Goal: Book appointment/travel/reservation

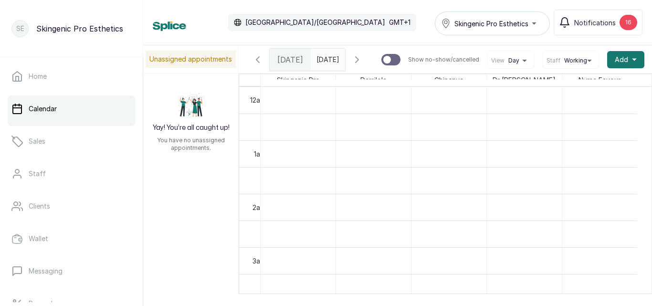
scroll to position [321, 0]
click at [363, 62] on icon "button" at bounding box center [356, 59] width 11 height 11
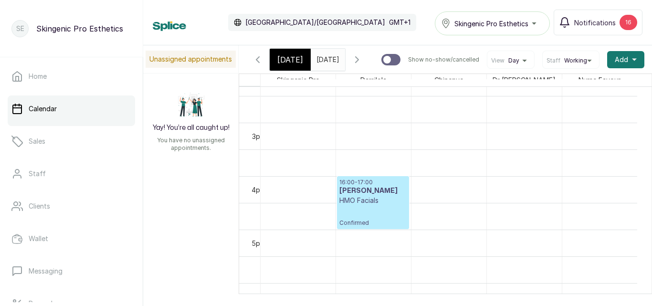
scroll to position [847, 0]
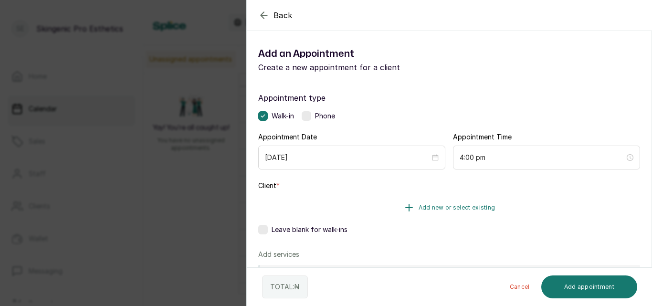
click at [406, 208] on icon "button" at bounding box center [409, 207] width 7 height 7
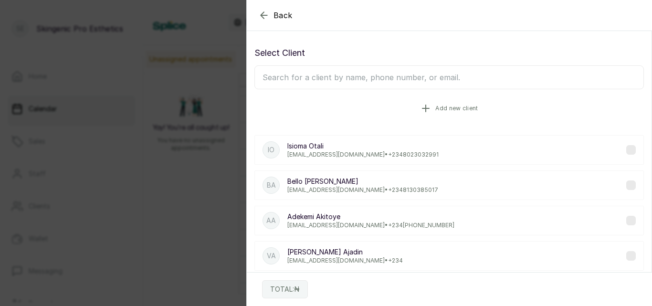
click at [422, 106] on icon "button" at bounding box center [425, 108] width 11 height 11
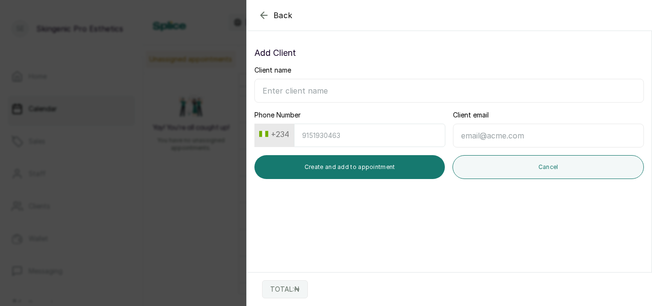
click at [314, 141] on input "Phone Number" at bounding box center [369, 135] width 151 height 23
click at [313, 98] on input "Client name" at bounding box center [450, 91] width 390 height 24
type input "s"
click at [313, 98] on input "San" at bounding box center [450, 91] width 390 height 24
click at [313, 98] on input "[PERSON_NAME]" at bounding box center [450, 91] width 390 height 24
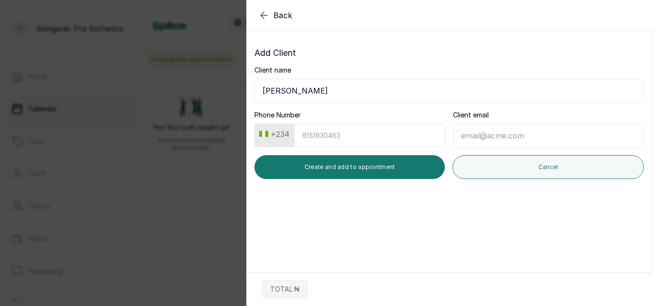
click at [313, 98] on input "[PERSON_NAME]" at bounding box center [450, 91] width 390 height 24
type input "[PERSON_NAME]"
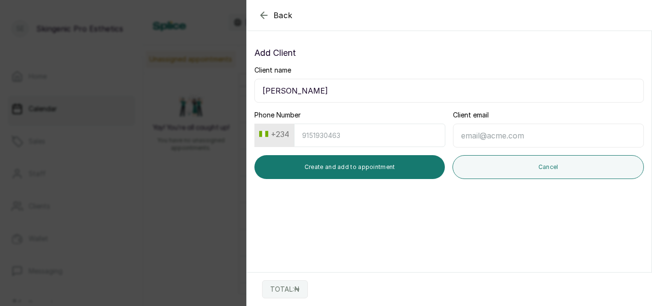
click at [497, 137] on input "Client email" at bounding box center [548, 136] width 191 height 24
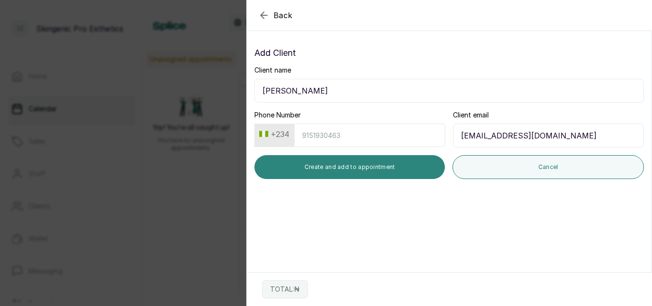
type input "[EMAIL_ADDRESS][DOMAIN_NAME]"
click at [374, 163] on button "Create and add to appointment" at bounding box center [350, 167] width 191 height 24
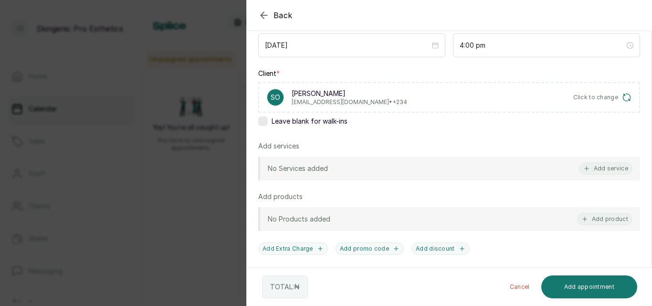
scroll to position [116, 0]
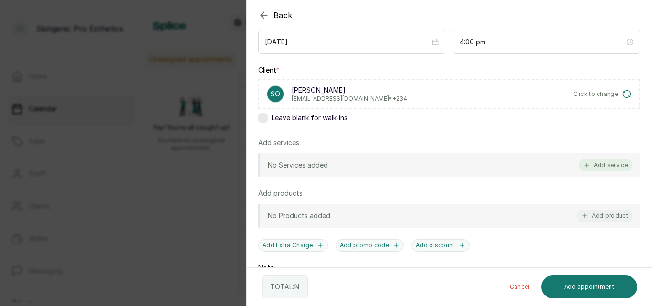
click at [589, 163] on button "Add service" at bounding box center [605, 165] width 53 height 12
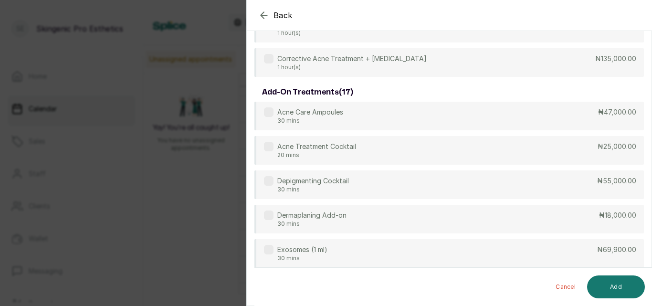
scroll to position [38, 0]
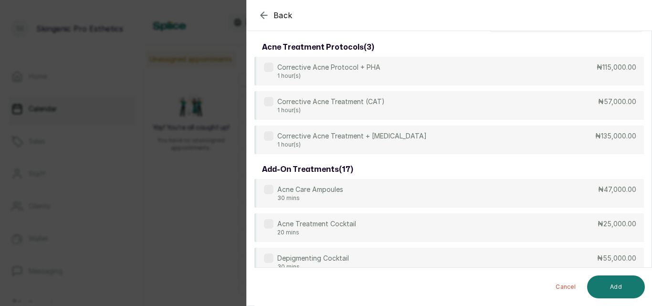
drag, startPoint x: 652, startPoint y: 167, endPoint x: 652, endPoint y: 179, distance: 11.5
click at [652, 174] on section "Back Add Appointment Select service acne treatment protocols ( 3 ) Corrective A…" at bounding box center [449, 153] width 406 height 306
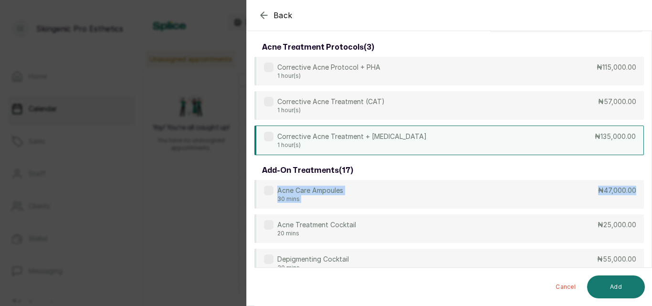
drag, startPoint x: 652, startPoint y: 206, endPoint x: 634, endPoint y: 137, distance: 71.6
click at [634, 137] on section "Back Add Appointment Select service acne treatment protocols ( 3 ) Corrective A…" at bounding box center [449, 153] width 406 height 306
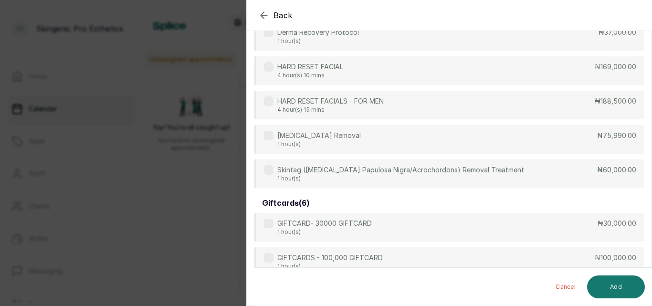
scroll to position [1908, 0]
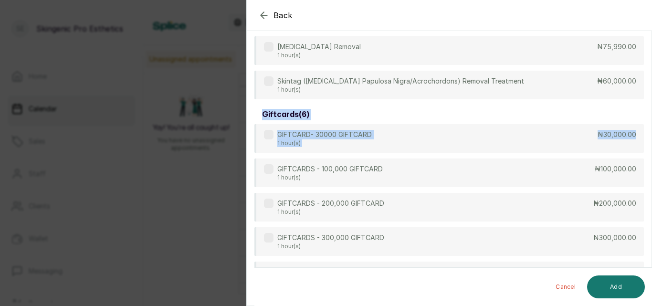
drag, startPoint x: 652, startPoint y: 130, endPoint x: 645, endPoint y: 88, distance: 43.0
click at [651, 90] on section "Back Add Appointment Select service acne treatment protocols ( 3 ) Corrective A…" at bounding box center [449, 153] width 406 height 306
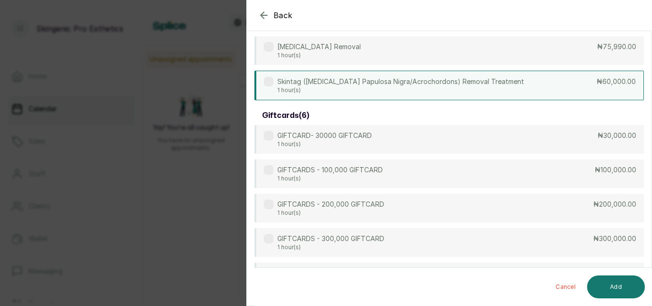
click at [589, 99] on div "Skintag ([MEDICAL_DATA] Papulosa Nigra/Acrochordons) Removal Treatment 1 hour(s…" at bounding box center [450, 86] width 390 height 30
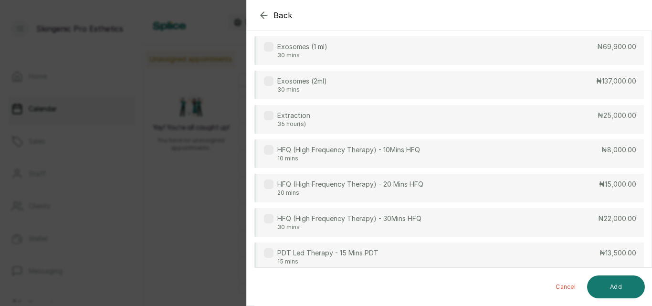
scroll to position [0, 0]
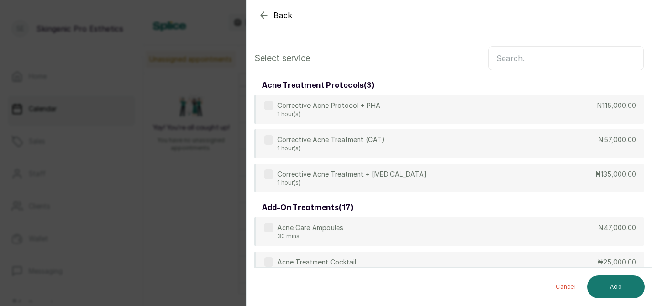
click at [502, 64] on input "text" at bounding box center [567, 58] width 156 height 24
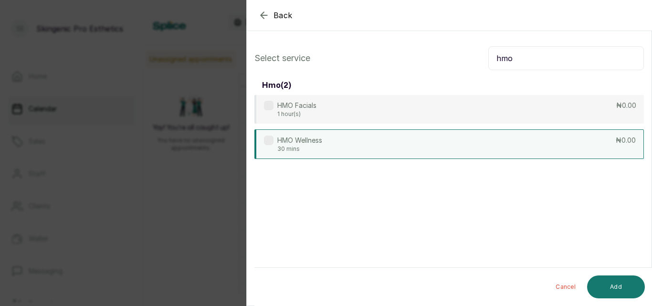
type input "hmo"
click at [394, 143] on div "HMO Wellness 30 mins ₦0.00" at bounding box center [450, 144] width 390 height 30
click at [625, 285] on button "Add" at bounding box center [616, 287] width 58 height 23
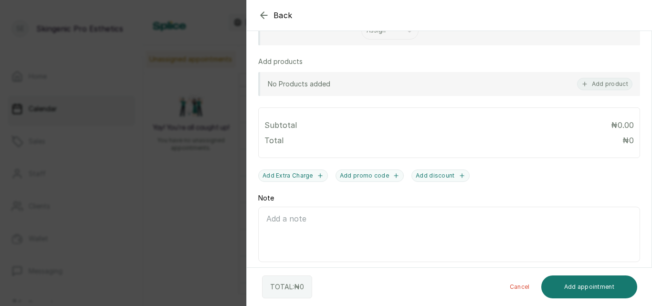
scroll to position [285, 0]
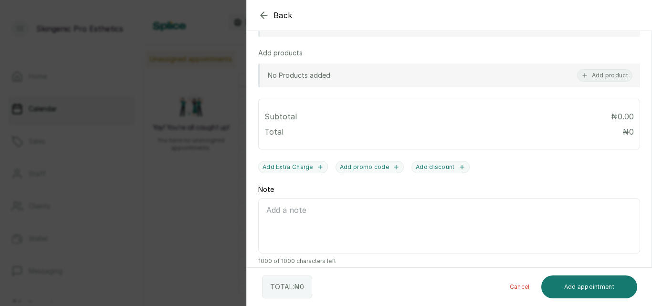
click at [356, 230] on textarea "Note" at bounding box center [449, 225] width 382 height 55
type textarea "HMO RELIANCE:PPI/10037/C {DEEP TISSUE MASSAGE}"
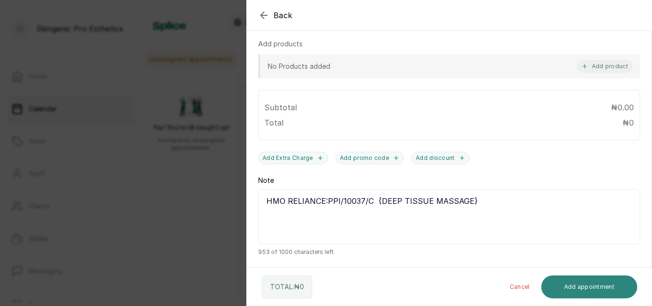
click at [598, 280] on button "Add appointment" at bounding box center [590, 287] width 96 height 23
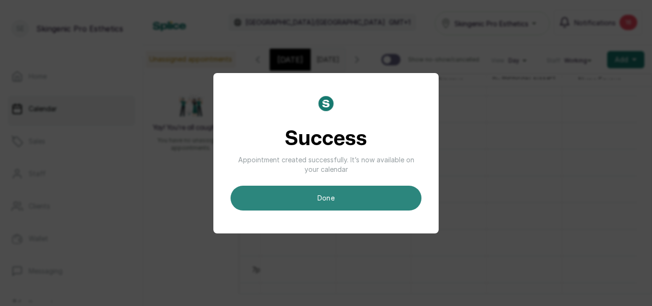
click at [359, 202] on button "done" at bounding box center [326, 198] width 191 height 25
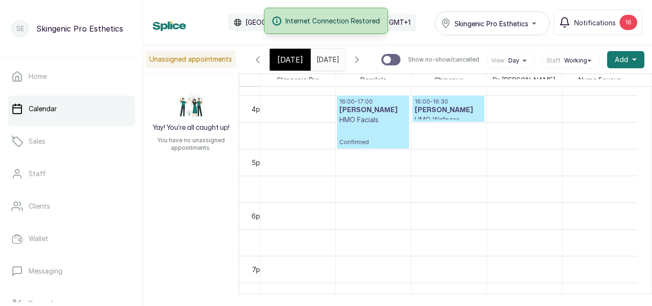
click at [282, 58] on span "[DATE]" at bounding box center [290, 59] width 26 height 11
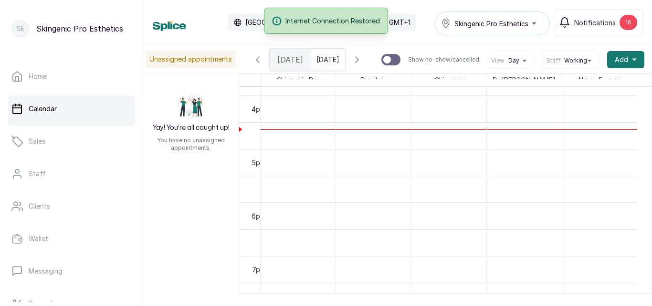
scroll to position [321, 0]
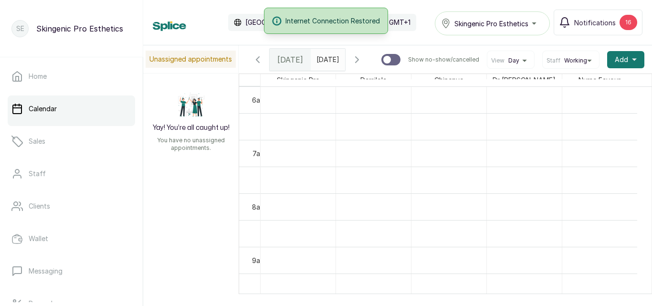
type input "dd/MM/yyyy"
click at [327, 60] on input "dd/MM/yyyy" at bounding box center [318, 57] width 15 height 16
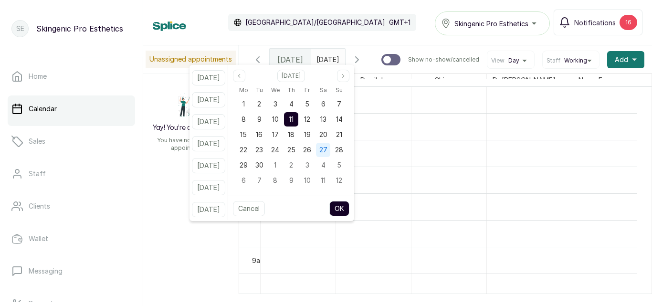
click at [328, 149] on span "27" at bounding box center [323, 150] width 8 height 8
click at [347, 209] on button "OK" at bounding box center [340, 208] width 20 height 15
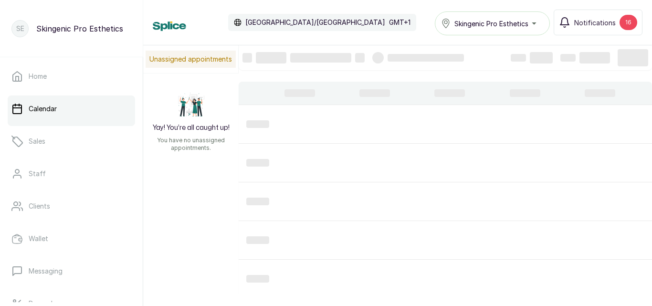
type input "[DATE]"
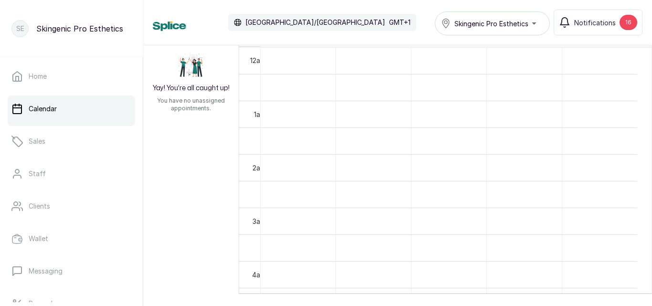
scroll to position [0, 0]
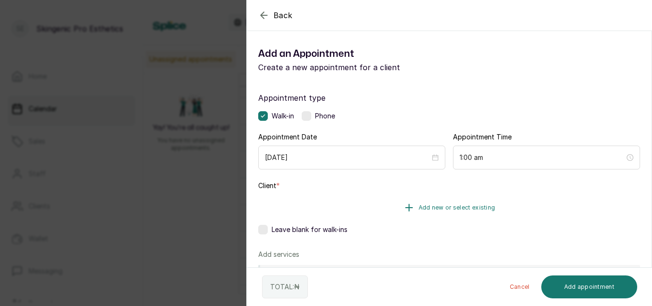
click at [406, 205] on icon "button" at bounding box center [409, 207] width 7 height 7
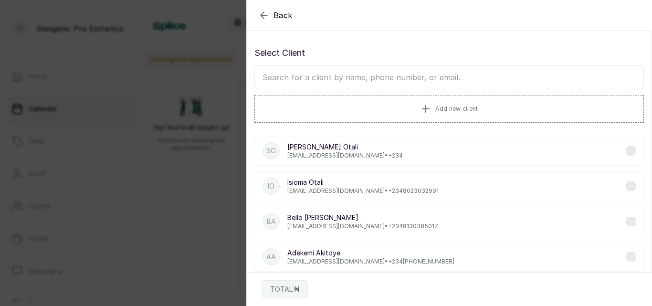
click at [420, 74] on input "text" at bounding box center [450, 77] width 390 height 24
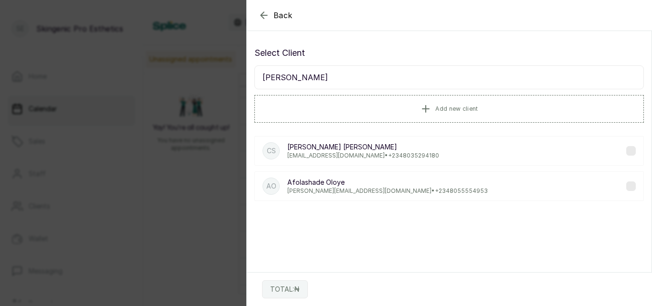
type input "[PERSON_NAME]"
click at [383, 152] on p "[EMAIL_ADDRESS][DOMAIN_NAME] • [PHONE_NUMBER]" at bounding box center [363, 156] width 152 height 8
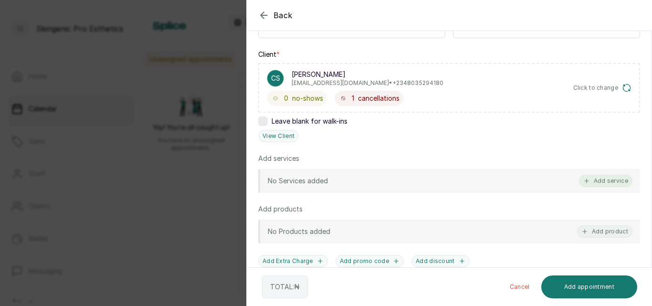
click at [607, 181] on button "Add service" at bounding box center [605, 181] width 53 height 12
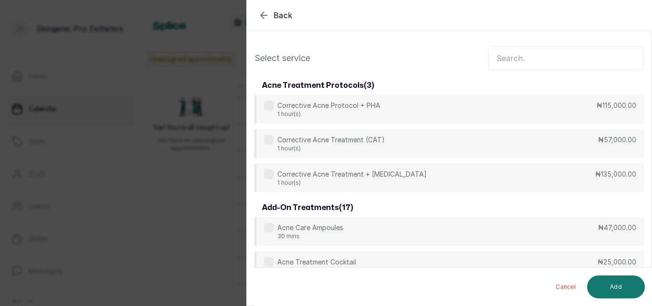
click at [566, 64] on input "text" at bounding box center [567, 58] width 156 height 24
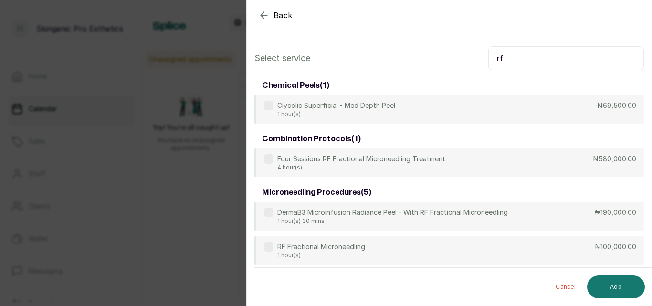
type input "r"
type input "RF"
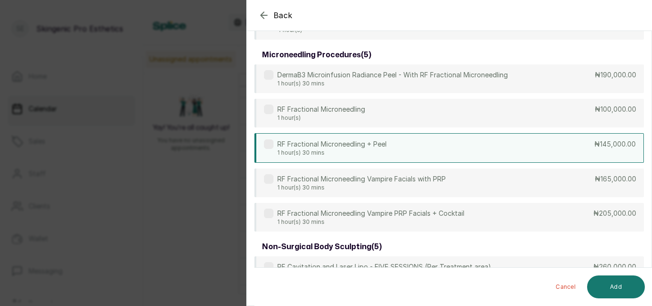
click at [521, 150] on div "RF Fractional Microneedling + Peel 1 hour(s) 30 mins ₦145,000.00" at bounding box center [450, 148] width 390 height 30
click at [610, 286] on button "Add" at bounding box center [616, 287] width 58 height 23
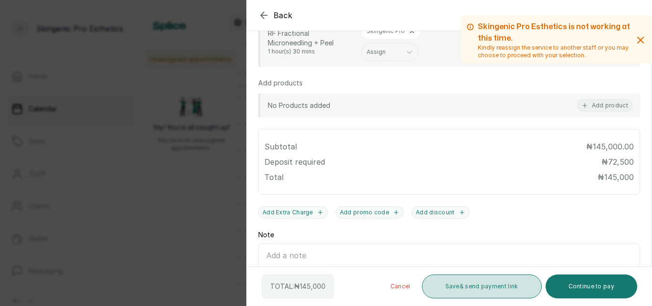
click at [465, 287] on button "Save & send payment link" at bounding box center [482, 287] width 120 height 24
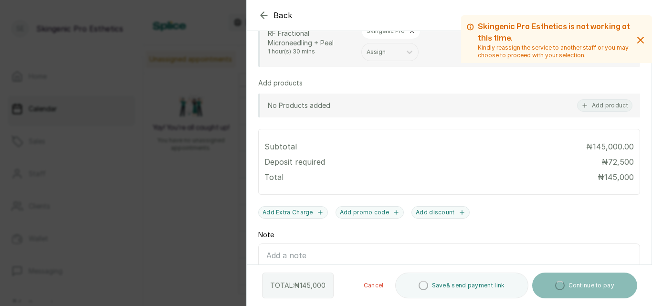
click at [635, 40] on icon "button" at bounding box center [640, 39] width 11 height 11
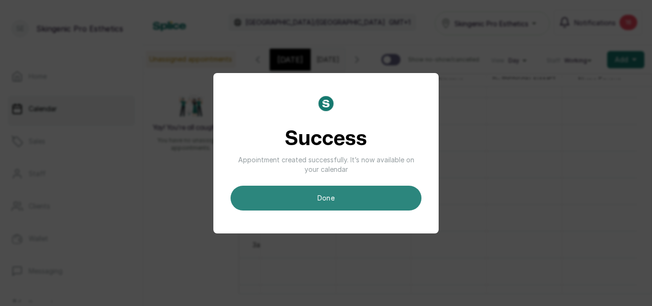
click at [328, 205] on button "done" at bounding box center [326, 198] width 191 height 25
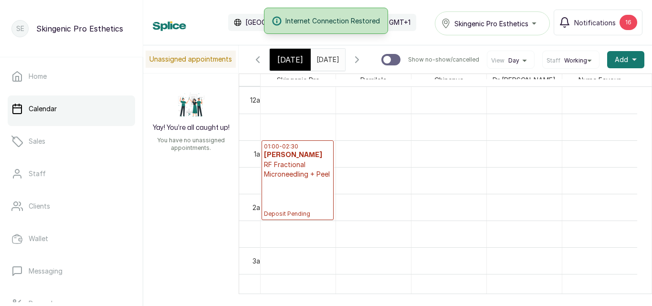
click at [255, 62] on icon "button" at bounding box center [257, 59] width 11 height 11
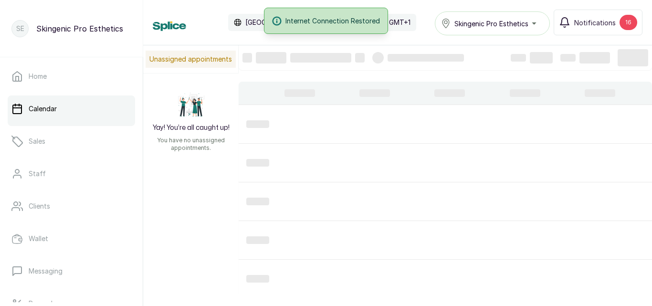
scroll to position [321, 0]
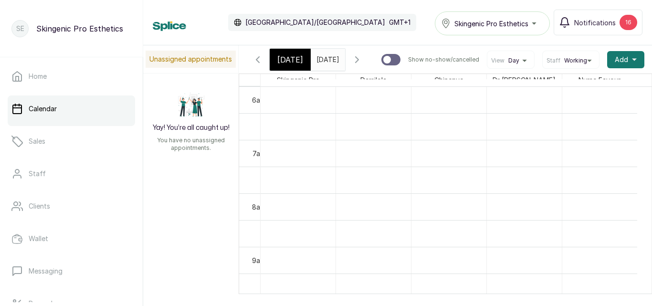
click at [293, 60] on span "[DATE]" at bounding box center [290, 59] width 26 height 11
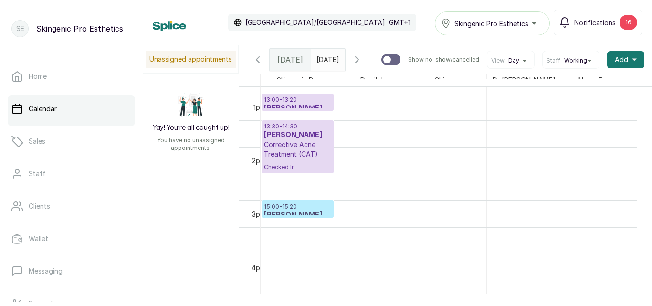
scroll to position [700, 0]
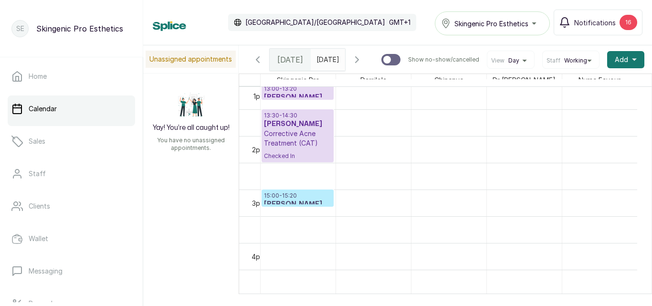
click at [296, 200] on p "15:00 - 15:20" at bounding box center [297, 196] width 67 height 8
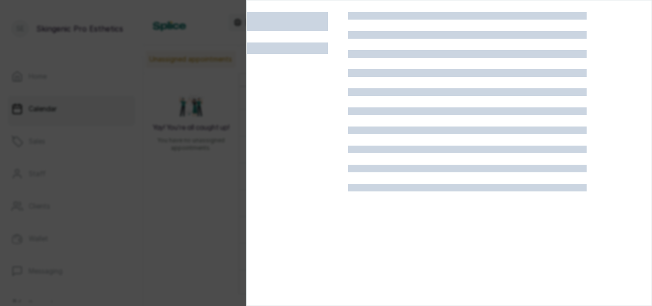
click at [325, 23] on div at bounding box center [287, 21] width 81 height 19
